Goal: Use online tool/utility: Use online tool/utility

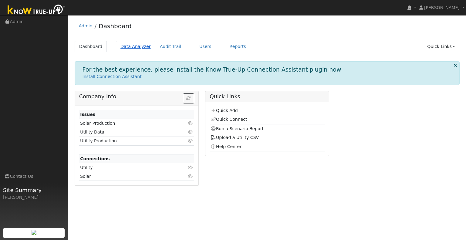
click at [130, 47] on link "Data Analyzer" at bounding box center [135, 46] width 39 height 11
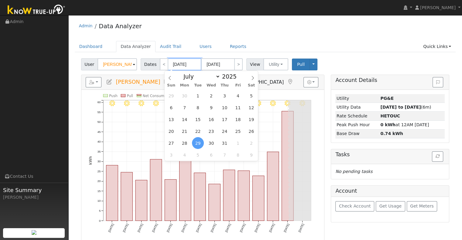
click at [181, 61] on input "[DATE]" at bounding box center [184, 64] width 33 height 12
click at [196, 92] on span "1" at bounding box center [198, 96] width 12 height 12
type input "07/01/2025"
type input "07/31/2025"
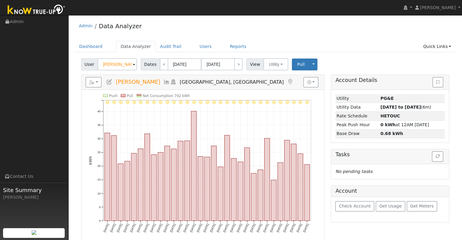
click at [235, 70] on div "User Jordan Torres Account Default Account Default Account 17607 Fernwood Drive…" at bounding box center [265, 185] width 381 height 259
click at [237, 65] on link ">" at bounding box center [238, 64] width 9 height 12
type input "08/01/2025"
type input "08/31/2025"
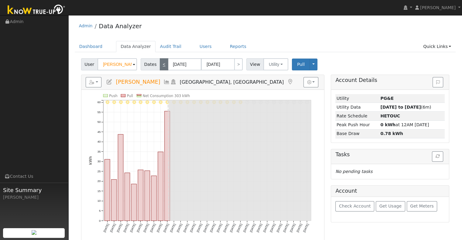
click at [161, 62] on link "<" at bounding box center [164, 64] width 9 height 12
type input "07/01/2025"
type input "07/31/2025"
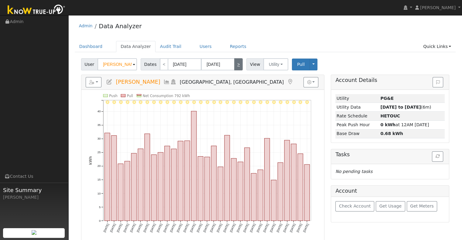
click at [236, 65] on link ">" at bounding box center [238, 64] width 9 height 12
type input "08/01/2025"
type input "08/31/2025"
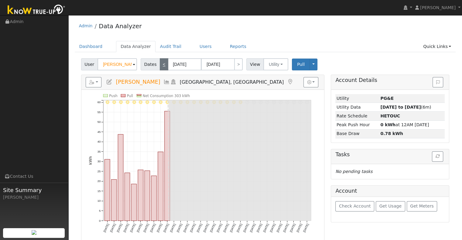
click at [161, 68] on link "<" at bounding box center [164, 64] width 9 height 12
type input "[DATE]"
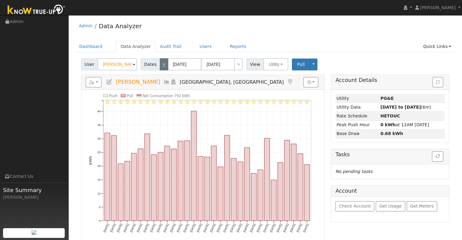
click at [161, 67] on link "<" at bounding box center [164, 64] width 9 height 12
type input "[DATE]"
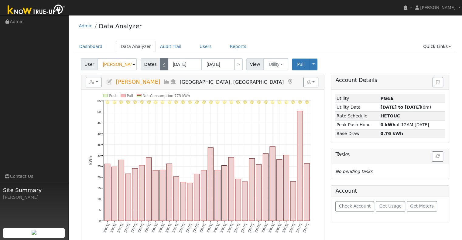
click at [160, 63] on link "<" at bounding box center [164, 64] width 9 height 12
type input "[DATE]"
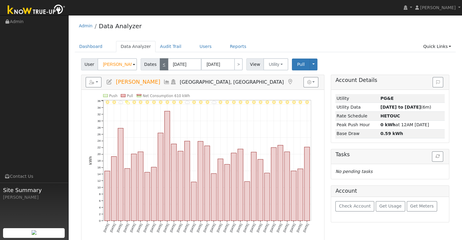
click at [160, 63] on link "<" at bounding box center [164, 64] width 9 height 12
type input "04/01/2025"
type input "04/30/2025"
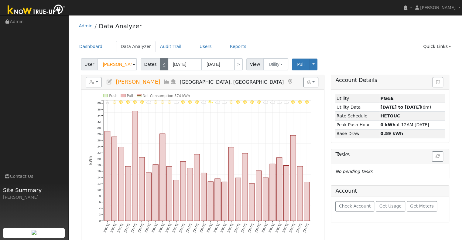
click at [162, 68] on link "<" at bounding box center [164, 64] width 9 height 12
type input "03/01/2025"
type input "03/31/2025"
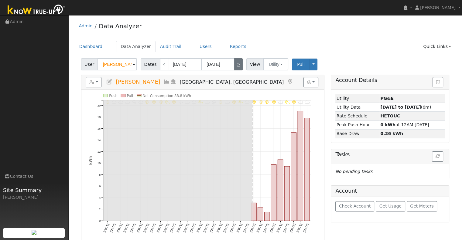
click at [234, 64] on link ">" at bounding box center [238, 64] width 9 height 12
type input "04/01/2025"
type input "04/30/2025"
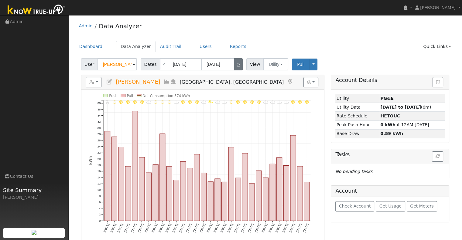
click at [236, 67] on link ">" at bounding box center [238, 64] width 9 height 12
type input "[DATE]"
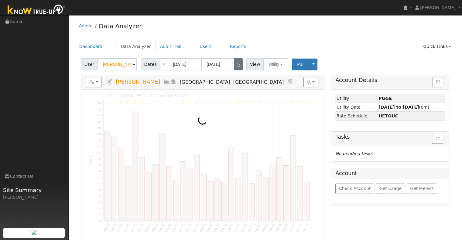
click at [236, 67] on link ">" at bounding box center [238, 64] width 9 height 12
type input "[DATE]"
click at [236, 67] on link ">" at bounding box center [238, 64] width 9 height 12
type input "[DATE]"
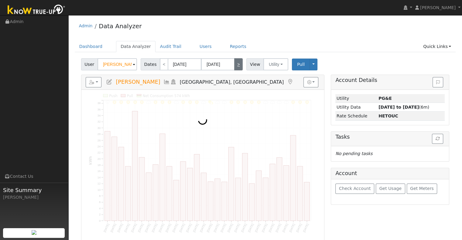
type input "[DATE]"
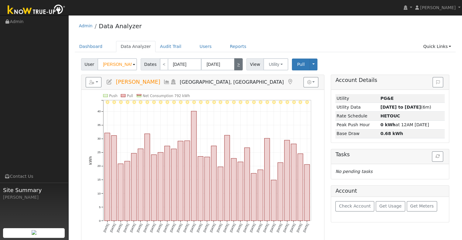
click at [236, 67] on link ">" at bounding box center [238, 64] width 9 height 12
type input "08/01/2025"
type input "08/31/2025"
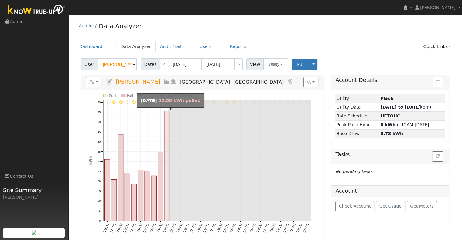
click at [166, 141] on rect "onclick=""" at bounding box center [166, 166] width 5 height 110
type input "08/10/2025"
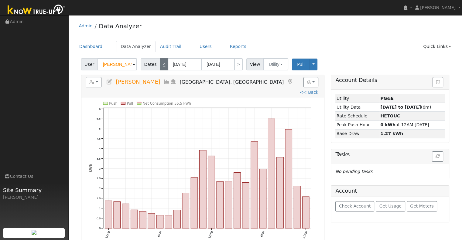
click at [160, 66] on link "<" at bounding box center [164, 64] width 9 height 12
type input "08/09/2025"
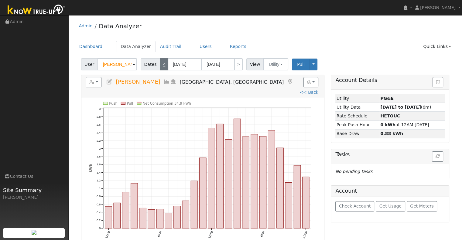
click at [163, 64] on link "<" at bounding box center [164, 64] width 9 height 12
type input "08/08/2025"
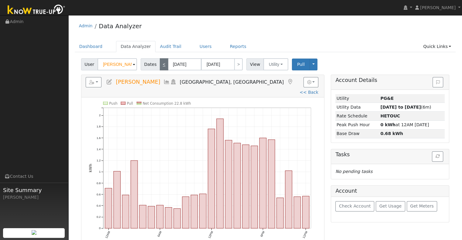
click at [160, 65] on link "<" at bounding box center [164, 64] width 9 height 12
type input "08/07/2025"
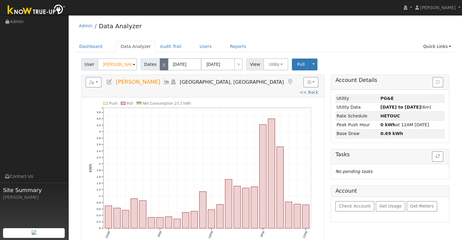
click at [160, 65] on link "<" at bounding box center [164, 64] width 9 height 12
type input "08/06/2025"
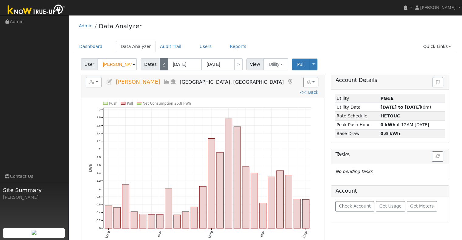
click at [160, 65] on link "<" at bounding box center [164, 64] width 9 height 12
type input "08/05/2025"
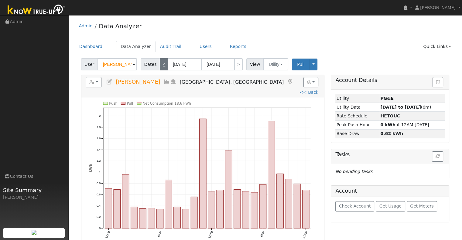
click at [160, 65] on link "<" at bounding box center [164, 64] width 9 height 12
type input "08/04/2025"
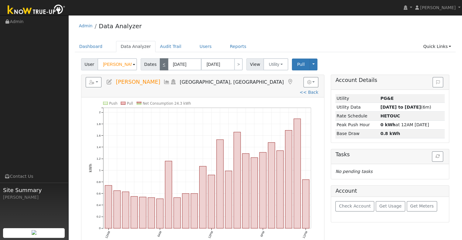
click at [160, 62] on link "<" at bounding box center [164, 64] width 9 height 12
type input "08/03/2025"
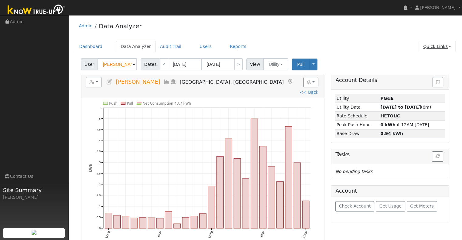
click at [437, 52] on link "Quick Links" at bounding box center [436, 46] width 37 height 11
click at [429, 81] on link "Run a Scenario Report" at bounding box center [425, 81] width 62 height 9
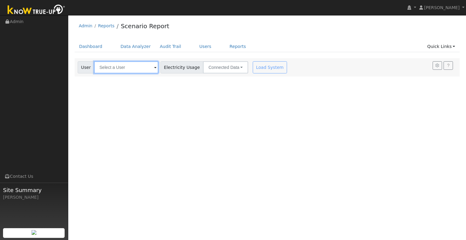
click at [148, 65] on input "text" at bounding box center [126, 67] width 64 height 12
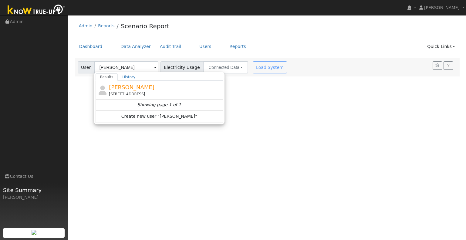
click at [0, 0] on div "Showing page 1 of 1" at bounding box center [0, 0] width 0 height 0
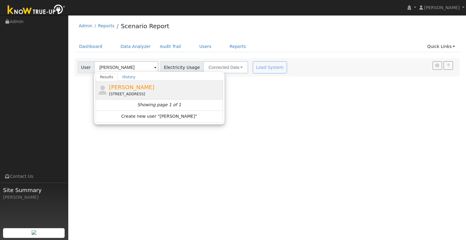
click at [145, 95] on div "[STREET_ADDRESS]" at bounding box center [165, 93] width 113 height 5
type input "[PERSON_NAME]"
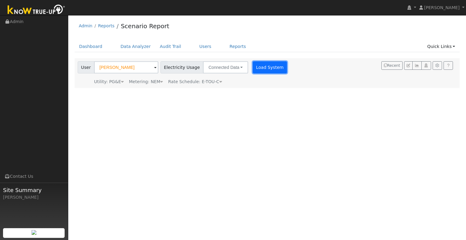
click at [268, 67] on button "Load System" at bounding box center [270, 67] width 35 height 12
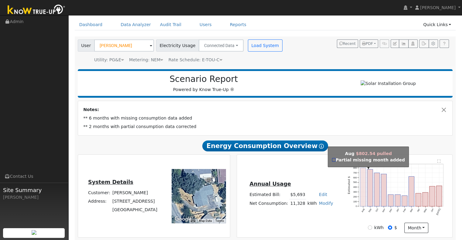
scroll to position [61, 0]
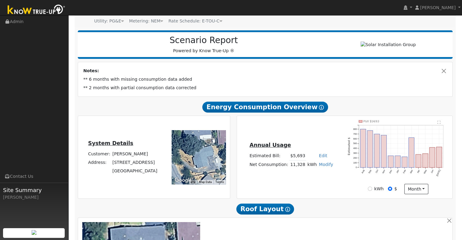
click at [323, 167] on link "Modify" at bounding box center [326, 164] width 14 height 5
click at [315, 179] on link "Add Consumption" at bounding box center [303, 174] width 51 height 9
type input "11328"
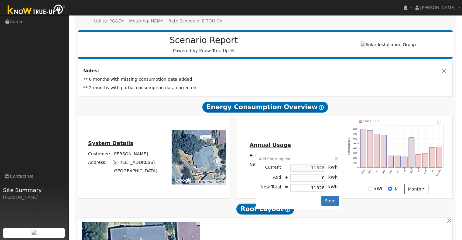
click at [337, 173] on div "Add Consumption Current: 11328 kWh Add: + 0 kWh New Total: = 11328 kWh Save" at bounding box center [299, 181] width 87 height 56
drag, startPoint x: 304, startPoint y: 190, endPoint x: 340, endPoint y: 191, distance: 36.7
click at [340, 190] on div "Annual Usage Estimated Bill: $5,693 Edit Estimated Bill $ Annual Net Consumptio…" at bounding box center [344, 157] width 213 height 74
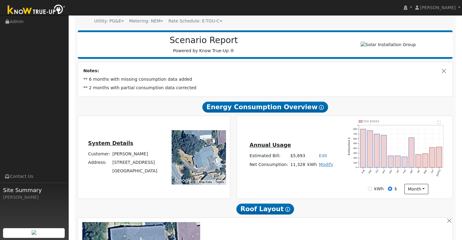
click at [321, 167] on link "Modify" at bounding box center [326, 164] width 14 height 5
click at [320, 158] on link "Edit" at bounding box center [323, 155] width 8 height 5
click at [317, 148] on h5 "Annual Usage" at bounding box center [291, 145] width 84 height 6
click at [326, 166] on link "Modify" at bounding box center [326, 164] width 14 height 5
click at [304, 178] on link "Add Consumption" at bounding box center [303, 174] width 51 height 9
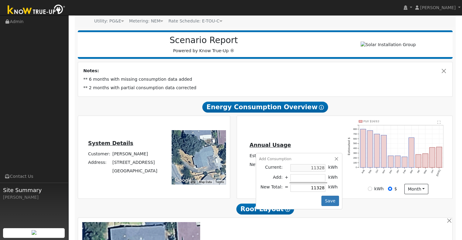
drag, startPoint x: 310, startPoint y: 188, endPoint x: 324, endPoint y: 190, distance: 14.5
click at [324, 190] on tr "New Total: = 11328 kWh" at bounding box center [299, 188] width 80 height 10
type input "-11320"
type input "8"
type input "-11242"
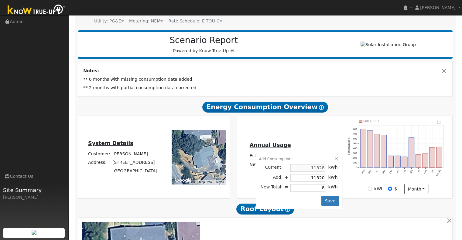
type input "86"
type input "-10460"
type input "868"
type input "-2639"
type input "8689"
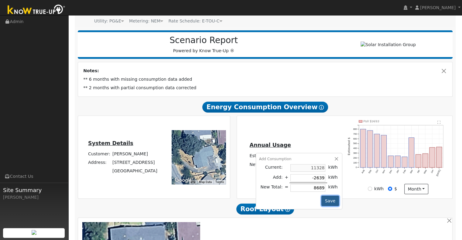
click at [326, 203] on button "Save" at bounding box center [330, 201] width 18 height 10
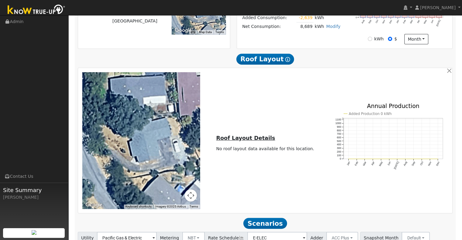
scroll to position [261, 0]
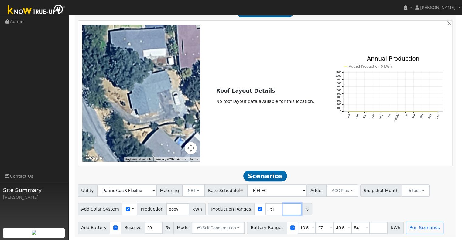
click at [283, 211] on input "number" at bounding box center [292, 209] width 18 height 12
type input "161"
click at [301, 210] on input "number" at bounding box center [310, 209] width 18 height 12
type input "140"
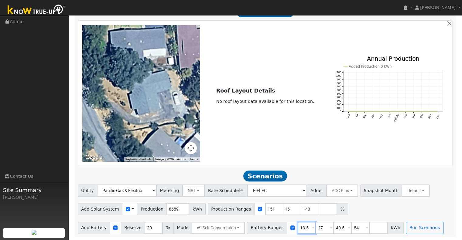
type input "151"
type input "161"
drag, startPoint x: 297, startPoint y: 232, endPoint x: 279, endPoint y: 226, distance: 19.2
click at [279, 226] on div "Battery Ranges 13.5 Overrides Reserve % Mode None None Self Consumption Peak Sa…" at bounding box center [325, 228] width 157 height 12
type input "10"
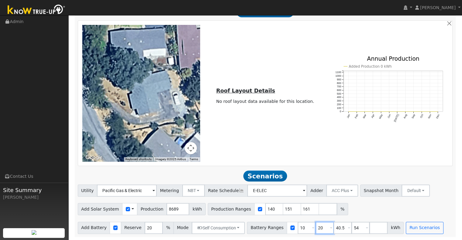
type input "20"
type input "54"
type input "5"
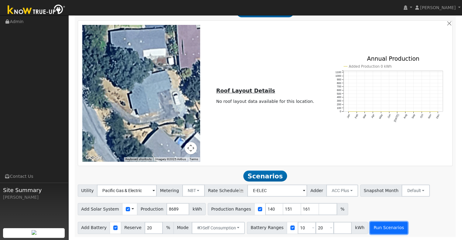
click at [370, 226] on button "Run Scenarios" at bounding box center [388, 228] width 37 height 12
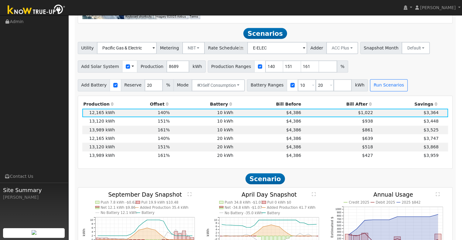
scroll to position [413, 0]
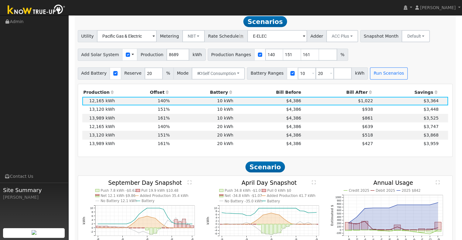
click at [353, 94] on th "Bill After" at bounding box center [338, 92] width 72 height 9
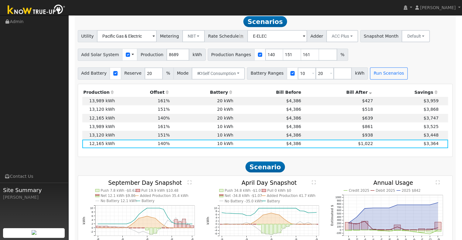
click at [353, 94] on th "Bill After" at bounding box center [338, 92] width 72 height 9
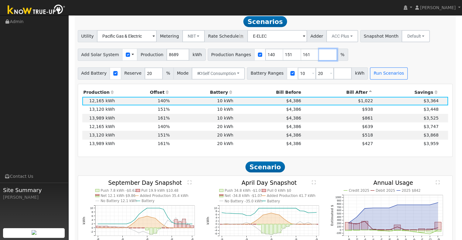
click at [319, 59] on input "number" at bounding box center [328, 55] width 18 height 12
click at [385, 73] on button "Run Scenarios" at bounding box center [388, 73] width 37 height 12
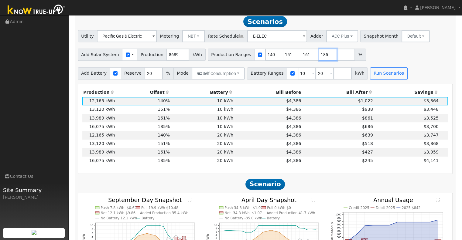
drag, startPoint x: 315, startPoint y: 58, endPoint x: 300, endPoint y: 62, distance: 15.3
click at [300, 61] on div "Production Ranges 140 151 161 185 %" at bounding box center [287, 55] width 158 height 12
type input "200"
click at [370, 76] on button "Run Scenarios" at bounding box center [388, 73] width 37 height 12
drag, startPoint x: 308, startPoint y: 58, endPoint x: 317, endPoint y: 58, distance: 8.5
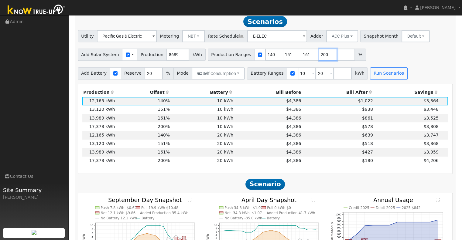
click at [319, 58] on input "200" at bounding box center [328, 55] width 18 height 12
drag, startPoint x: 298, startPoint y: 76, endPoint x: 273, endPoint y: 83, distance: 25.2
click at [273, 83] on div "Scenario Report Powered by Know True-Up ® Notes: ** 6 months with missing consu…" at bounding box center [265, 108] width 381 height 866
type input "20"
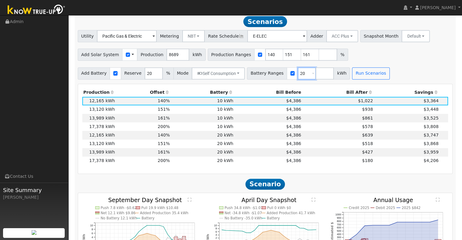
type input "20"
drag, startPoint x: 262, startPoint y: 57, endPoint x: 238, endPoint y: 63, distance: 24.8
click at [238, 61] on div "Production Ranges 140 151 161 %" at bounding box center [278, 55] width 140 height 12
type input "151"
type input "161"
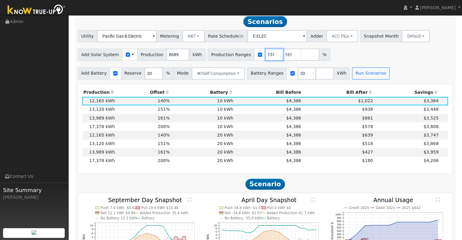
type input "151"
click at [301, 58] on input "number" at bounding box center [310, 55] width 18 height 12
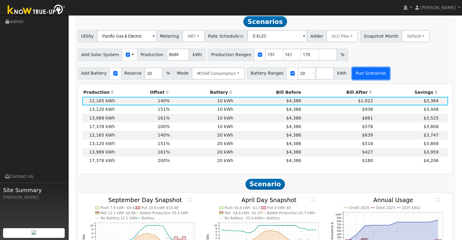
click at [365, 79] on button "Run Scenarios" at bounding box center [370, 73] width 37 height 12
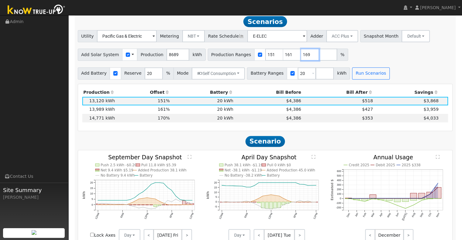
type input "169"
click at [301, 58] on input "169" at bounding box center [310, 55] width 18 height 12
click at [266, 55] on input "152" at bounding box center [274, 55] width 18 height 12
click at [266, 55] on input "153" at bounding box center [274, 55] width 18 height 12
click at [266, 55] on input "154" at bounding box center [274, 55] width 18 height 12
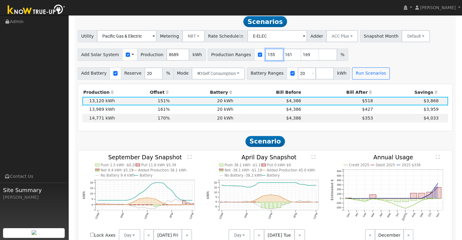
click at [266, 55] on input "155" at bounding box center [274, 55] width 18 height 12
click at [266, 55] on input "156" at bounding box center [274, 55] width 18 height 12
type input "157"
click at [266, 54] on input "157" at bounding box center [274, 55] width 18 height 12
drag, startPoint x: 280, startPoint y: 56, endPoint x: 275, endPoint y: 58, distance: 6.3
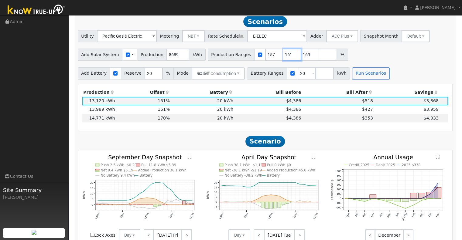
click at [283, 58] on input "161" at bounding box center [292, 55] width 18 height 12
type input "169"
click at [351, 70] on div "Add Battery Reserve 20 % Mode Self Consumption Self Consumption Peak Savings AC…" at bounding box center [265, 72] width 377 height 14
click at [353, 79] on button "Run Scenarios" at bounding box center [370, 73] width 37 height 12
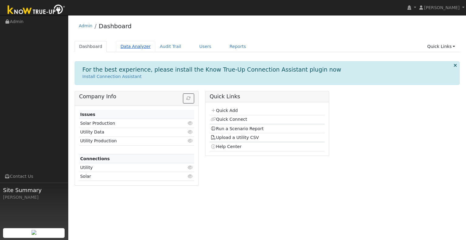
click at [129, 45] on link "Data Analyzer" at bounding box center [135, 46] width 39 height 11
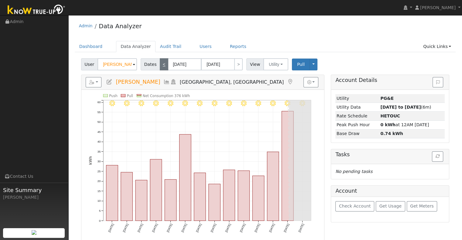
click at [161, 64] on link "<" at bounding box center [164, 64] width 9 height 12
type input "[DATE]"
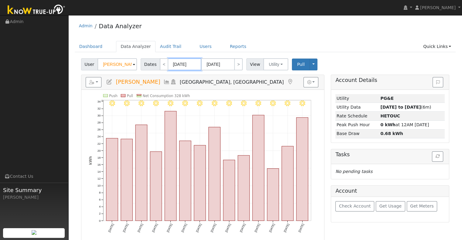
click at [180, 64] on input "[DATE]" at bounding box center [184, 64] width 33 height 12
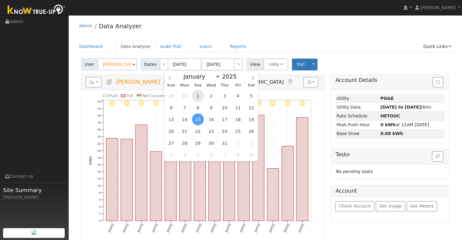
click at [203, 97] on span "1" at bounding box center [198, 96] width 12 height 12
type input "[DATE]"
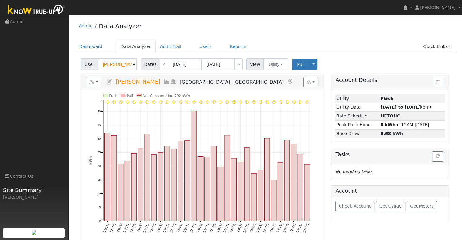
click at [149, 62] on span "Dates" at bounding box center [150, 64] width 19 height 12
click at [160, 63] on link "<" at bounding box center [164, 64] width 9 height 12
type input "[DATE]"
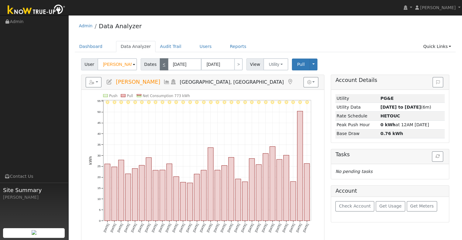
click at [160, 63] on link "<" at bounding box center [164, 64] width 9 height 12
type input "[DATE]"
